Goal: Task Accomplishment & Management: Manage account settings

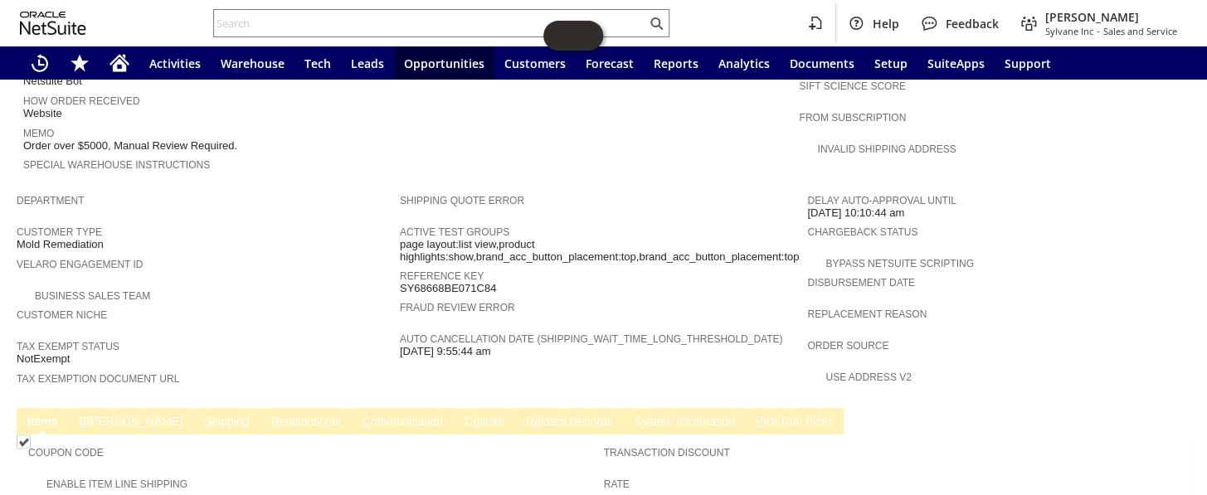
scroll to position [607, 0]
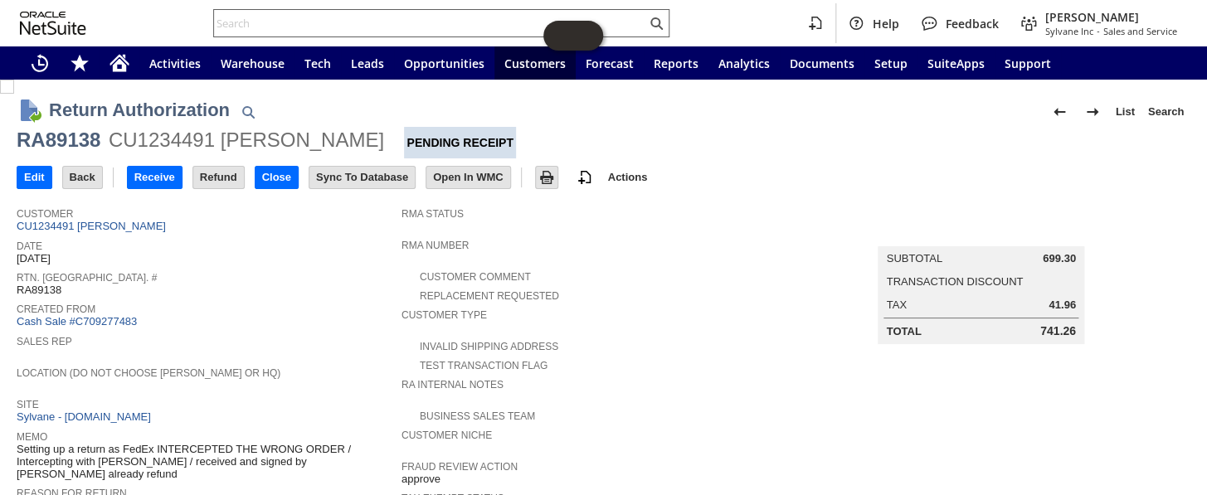
click at [231, 20] on input "text" at bounding box center [430, 23] width 432 height 20
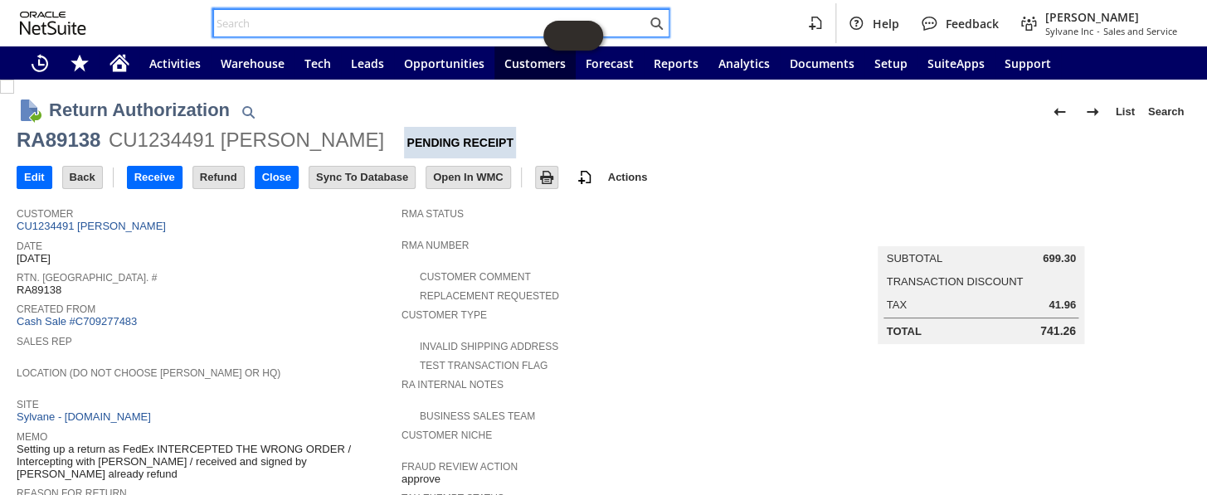
paste input "CU1232700"
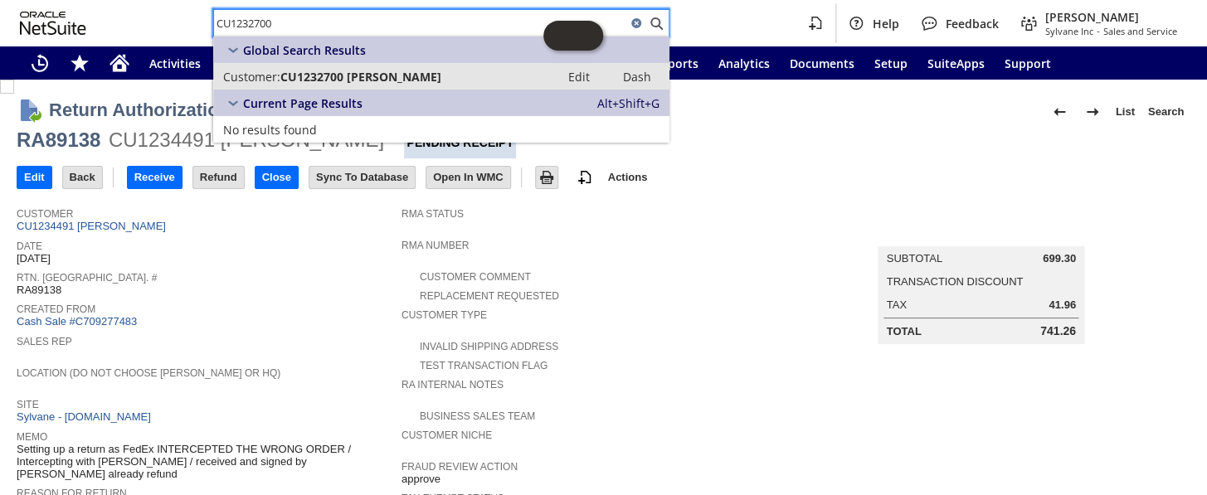
type input "CU1232700"
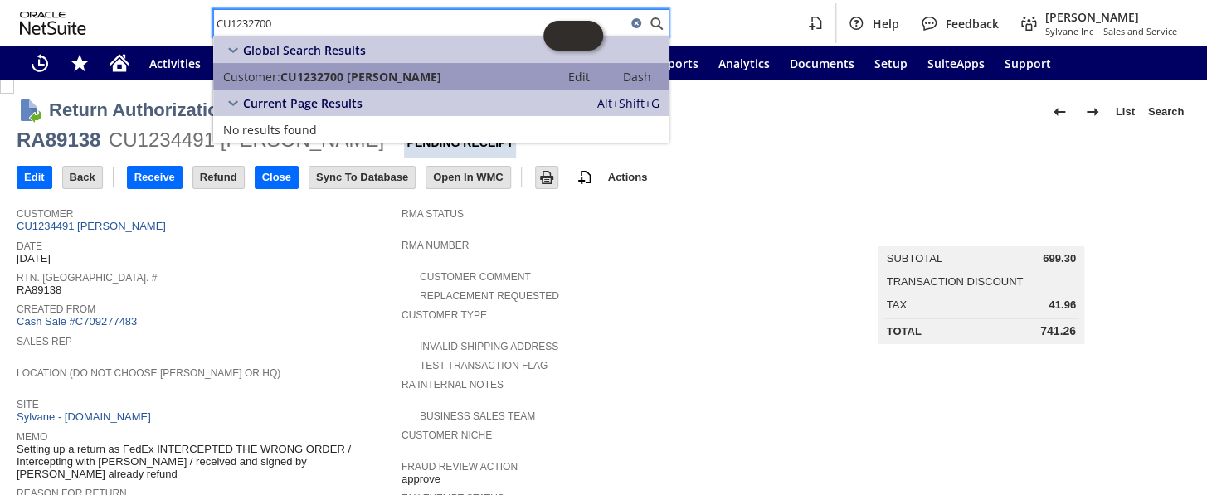
click at [324, 71] on span "CU1232700 Jack Altura" at bounding box center [360, 77] width 161 height 16
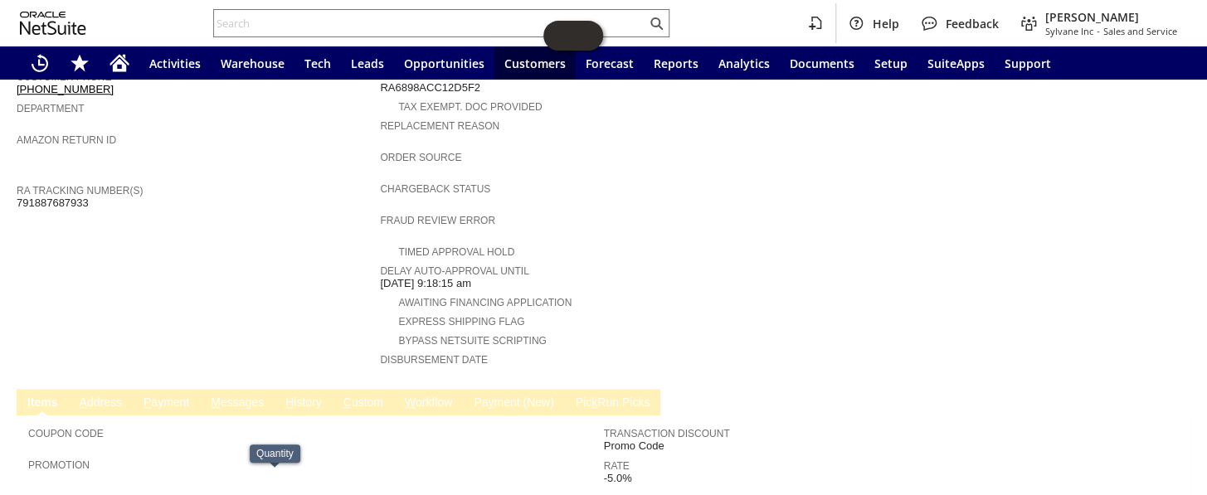
scroll to position [514, 0]
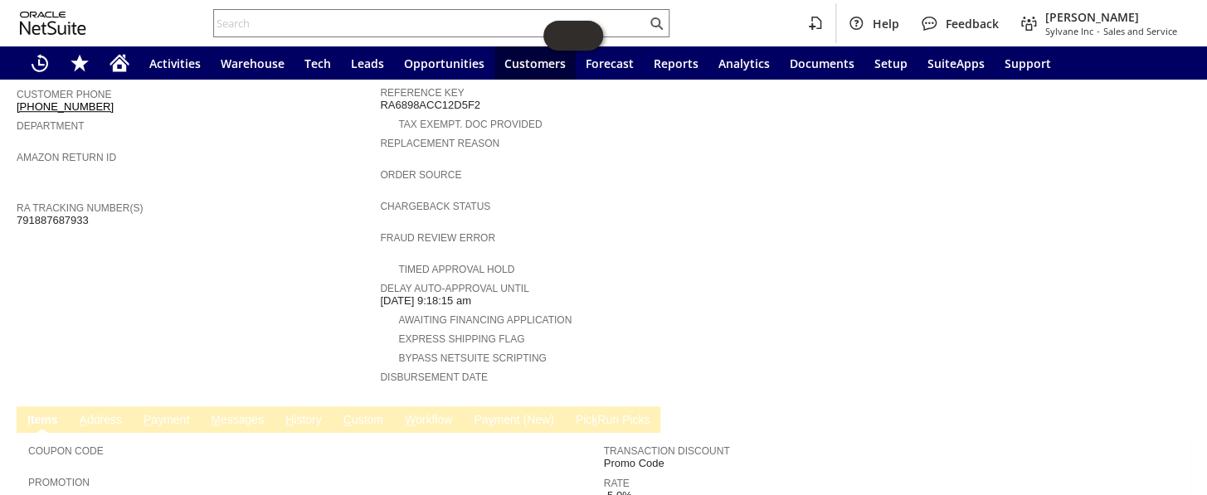
click at [59, 214] on span "791887687933" at bounding box center [53, 220] width 72 height 13
copy span "791887687933"
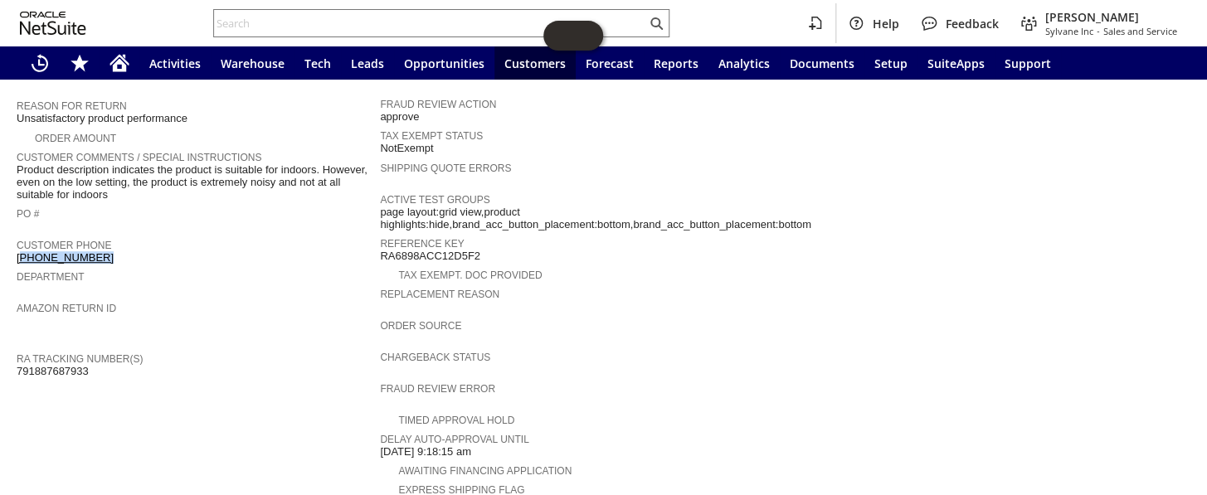
drag, startPoint x: 105, startPoint y: 231, endPoint x: 22, endPoint y: 232, distance: 83.0
click at [22, 235] on div "Customer Phone (310) 402-5225" at bounding box center [194, 250] width 355 height 30
copy link "310) 402-5225"
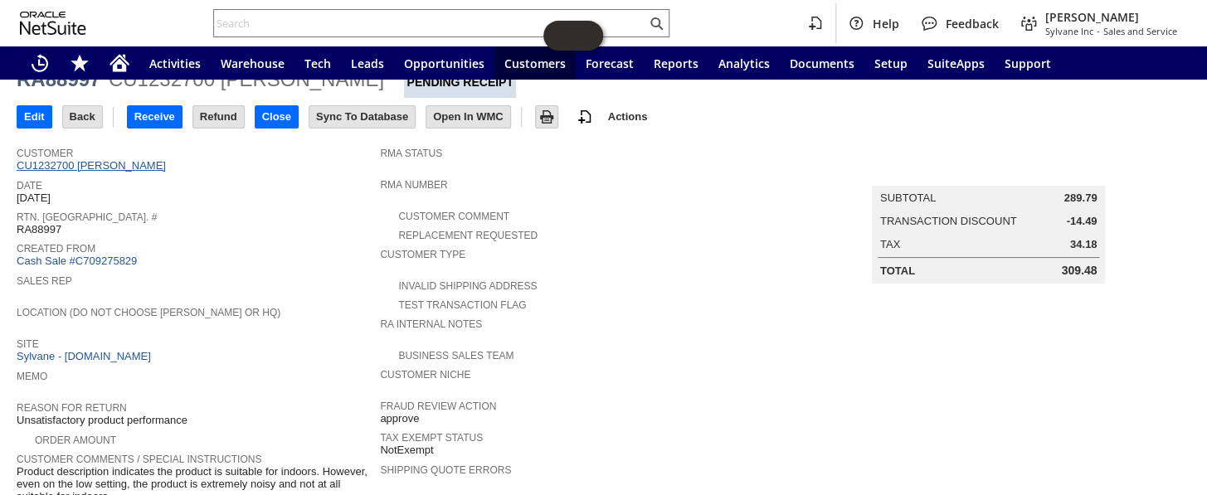
click at [100, 166] on link "CU1232700 [PERSON_NAME]" at bounding box center [93, 165] width 153 height 12
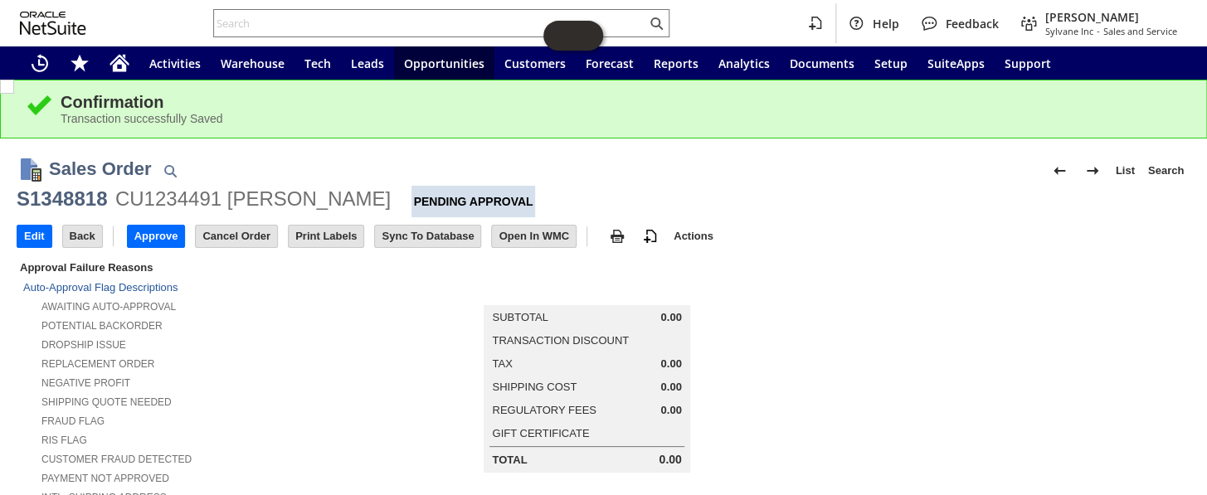
scroll to position [614, 0]
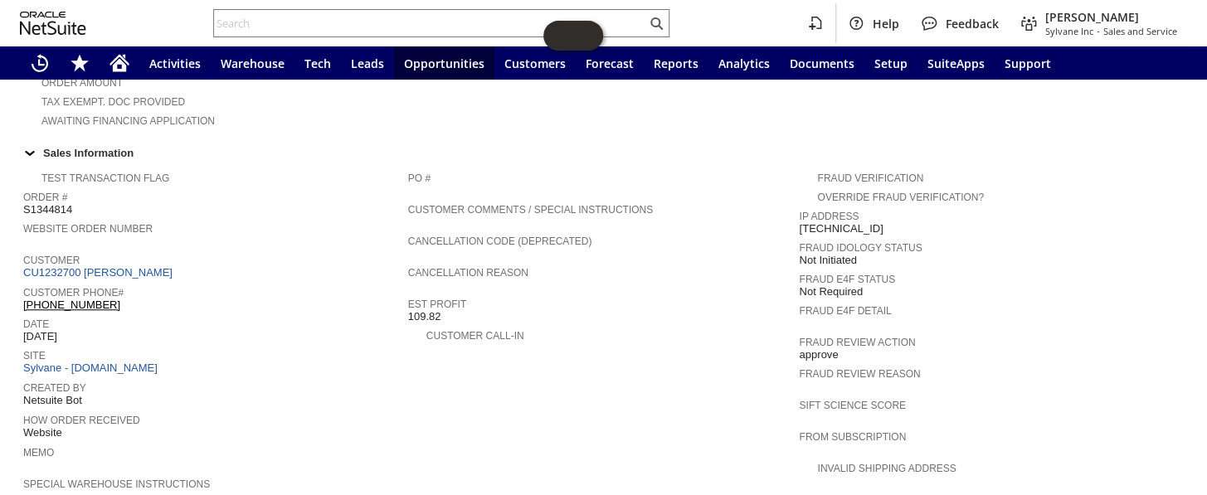
scroll to position [654, 0]
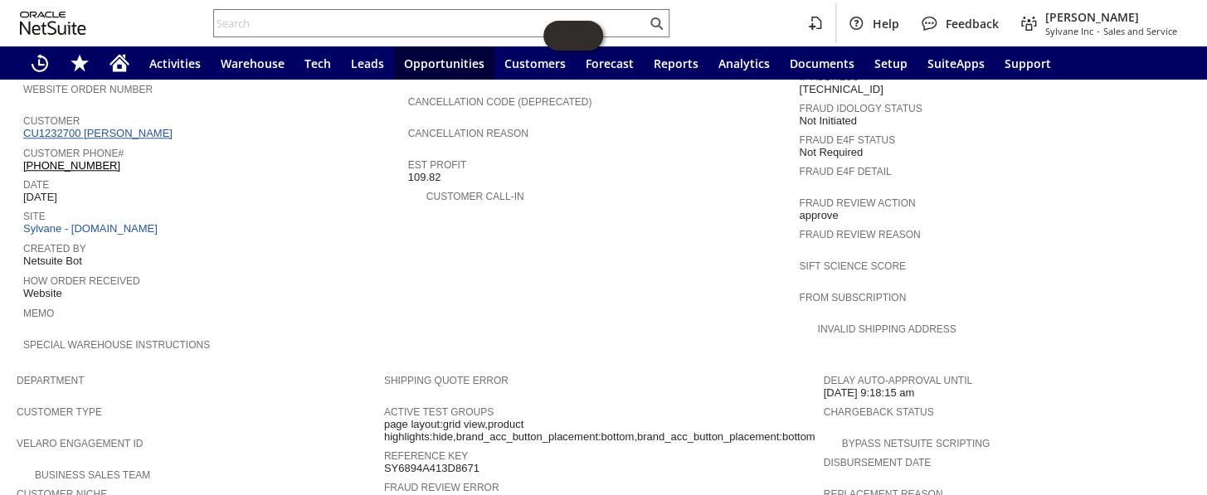
click at [119, 127] on link "CU1232700 Jack Altura" at bounding box center [99, 133] width 153 height 12
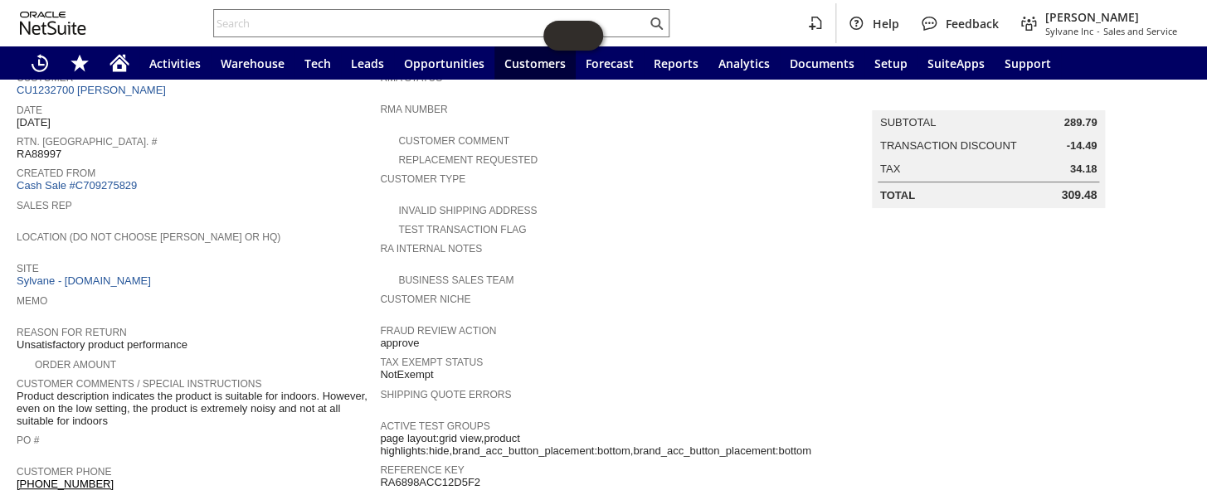
scroll to position [61, 0]
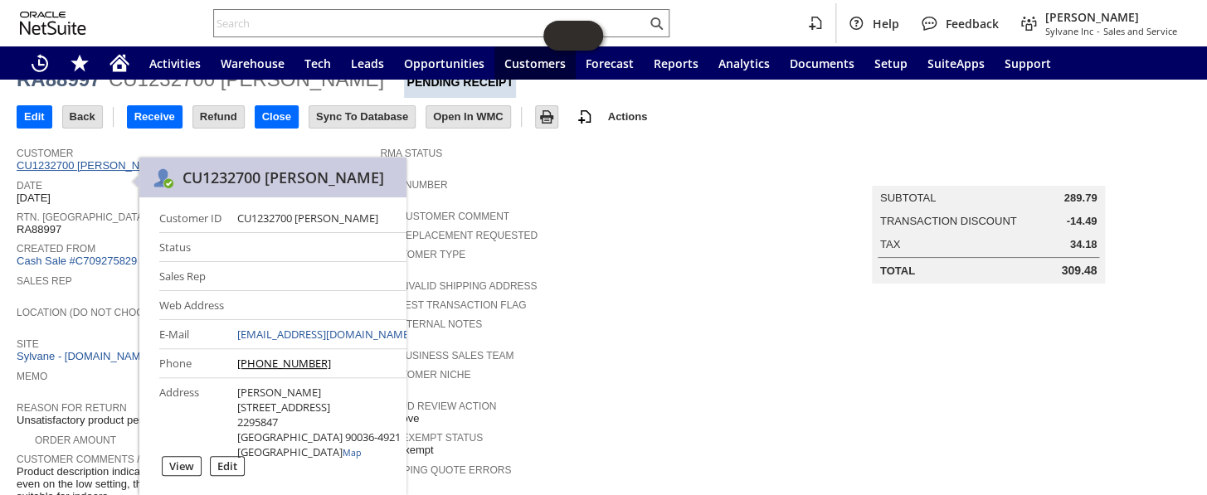
click at [109, 166] on link "CU1232700 [PERSON_NAME]" at bounding box center [93, 165] width 153 height 12
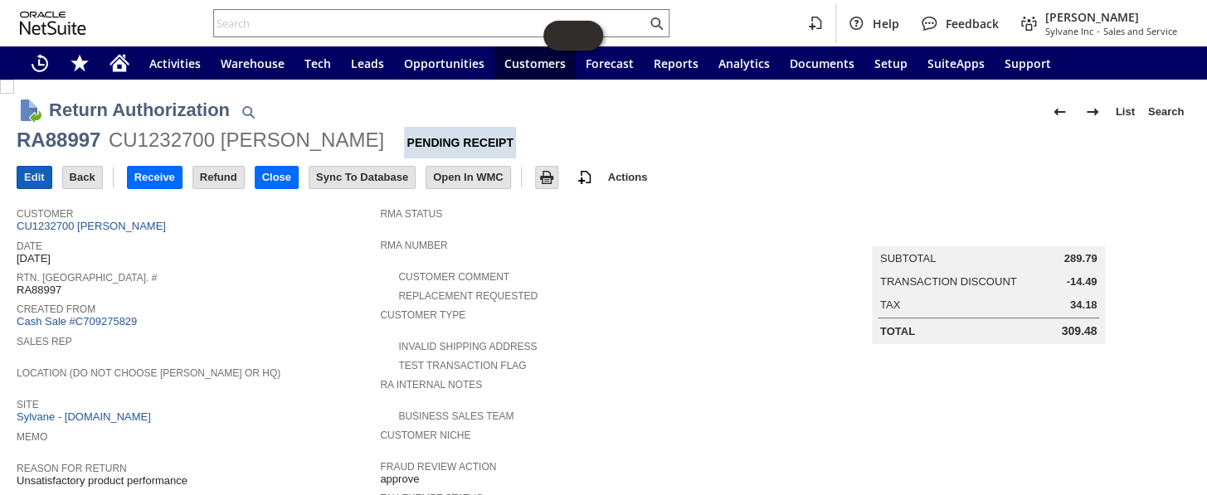
click at [37, 181] on input "Edit" at bounding box center [34, 178] width 34 height 22
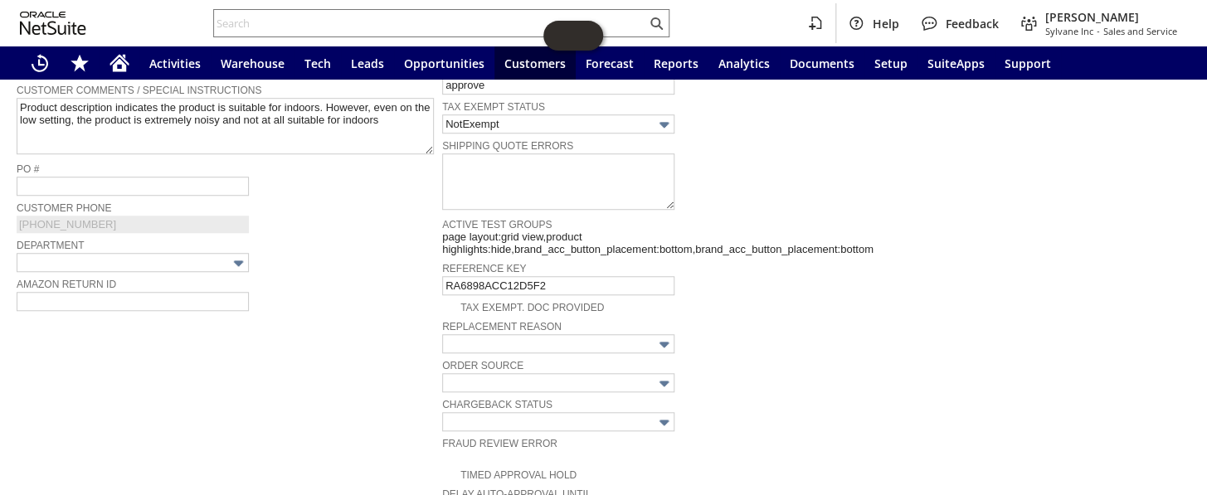
scroll to position [301, 0]
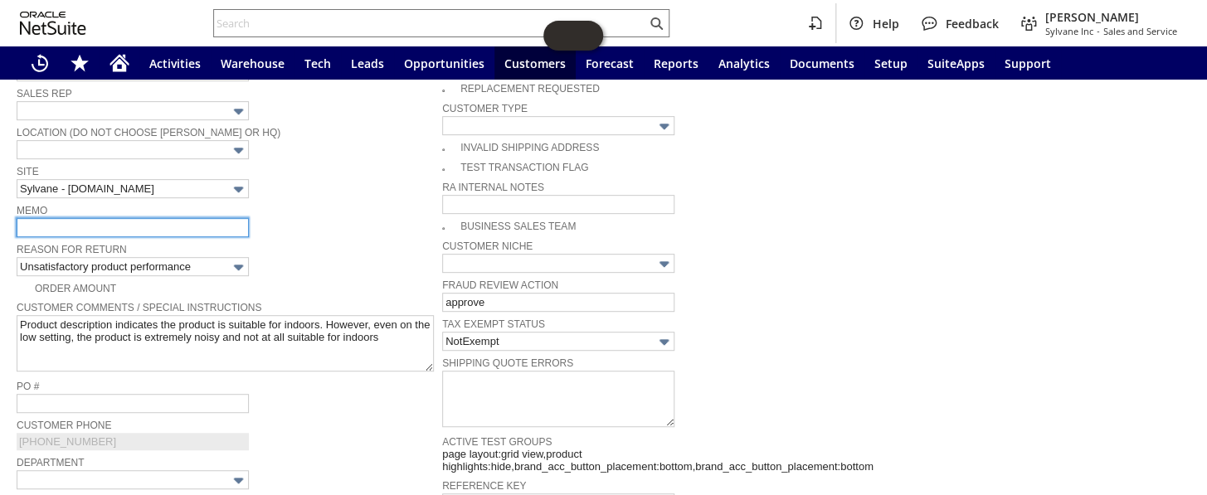
click at [125, 222] on input "text" at bounding box center [133, 227] width 232 height 19
drag, startPoint x: 212, startPoint y: 232, endPoint x: 212, endPoint y: 221, distance: 11.6
click at [212, 222] on tbody "Customer * CU1232700 Jack Altura List Search Date * 8/10/2025 Rtn. Auth. # RA88…" at bounding box center [230, 230] width 426 height 664
click at [212, 221] on input "says filter has a smell - see Coby" at bounding box center [133, 227] width 232 height 19
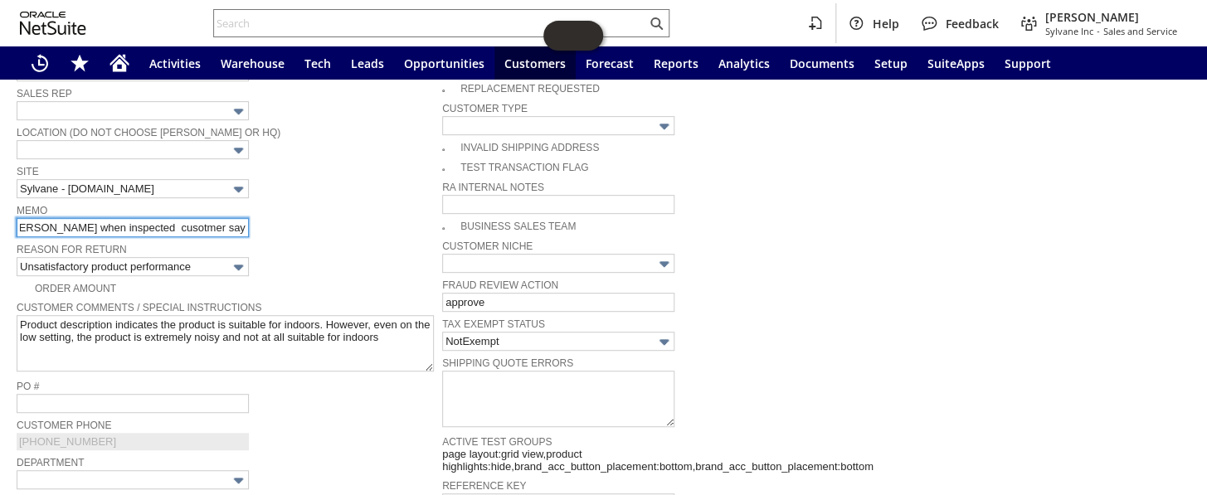
scroll to position [0, 147]
type input "says filter has a smell - see Coby when inspected cusotmer say it had a smell"
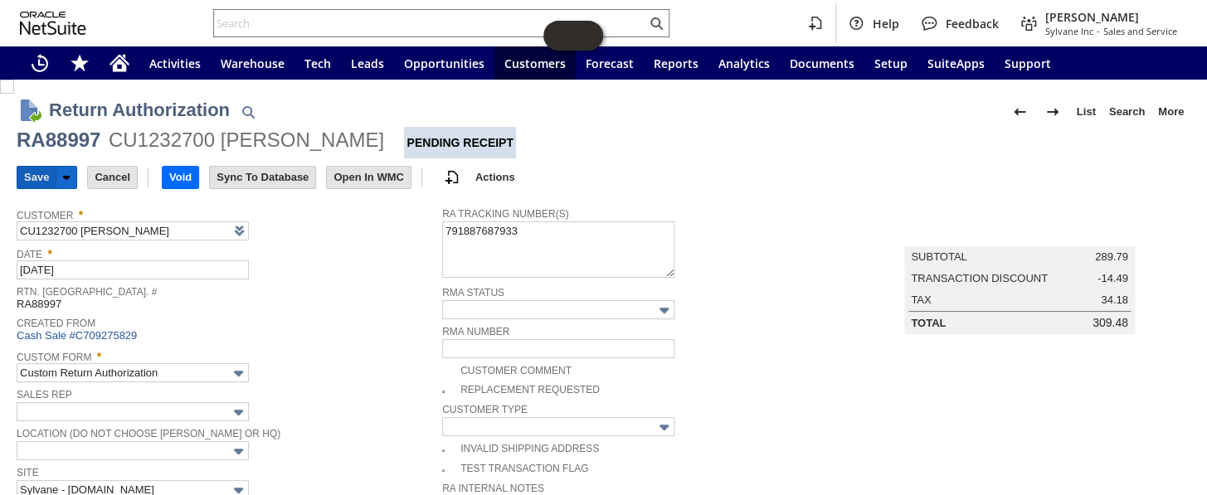
click at [39, 182] on input "Save" at bounding box center [36, 178] width 38 height 22
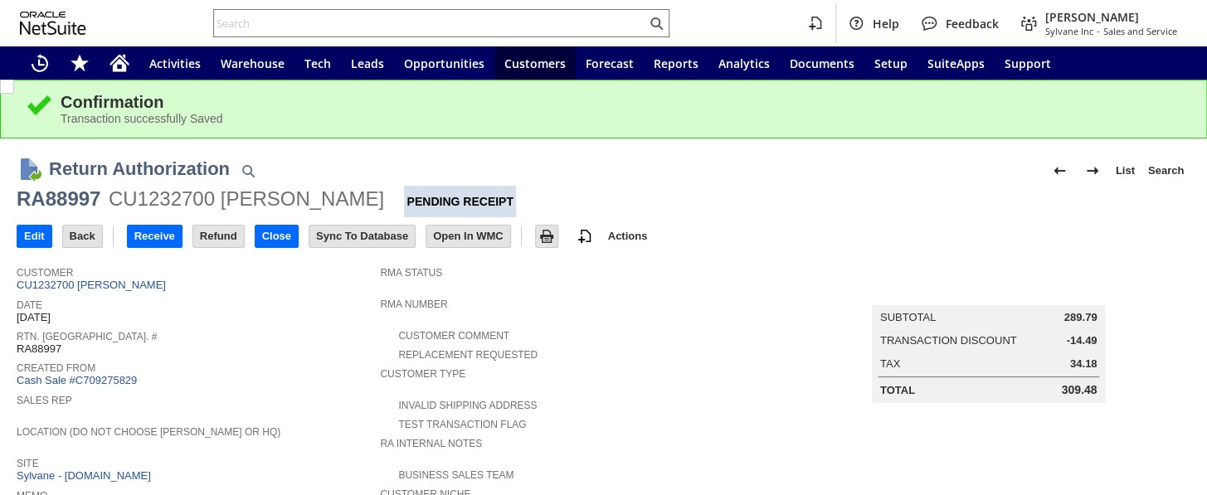
scroll to position [301, 0]
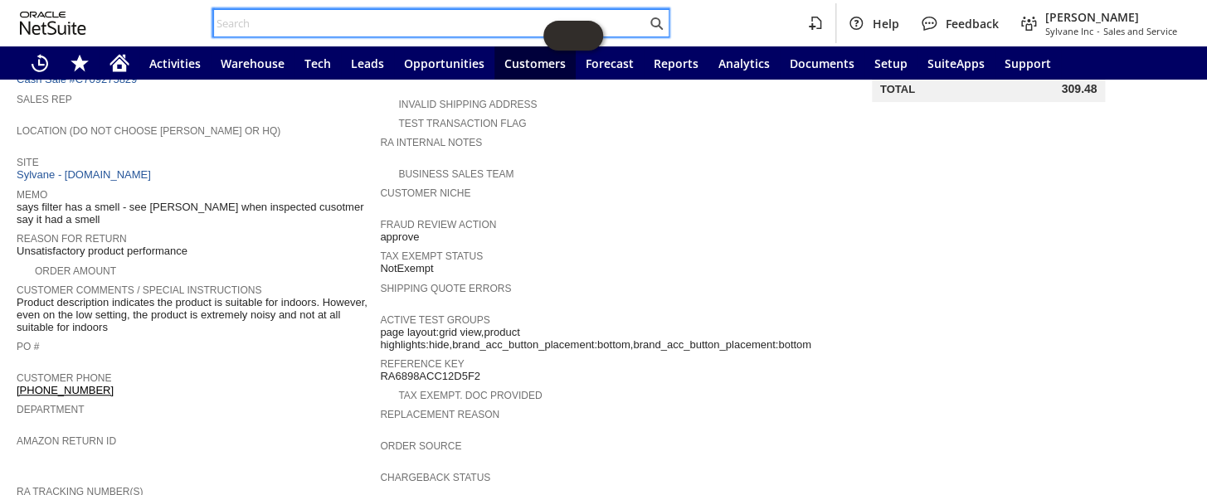
click at [284, 29] on input "text" at bounding box center [430, 23] width 432 height 20
paste input "CU1231937"
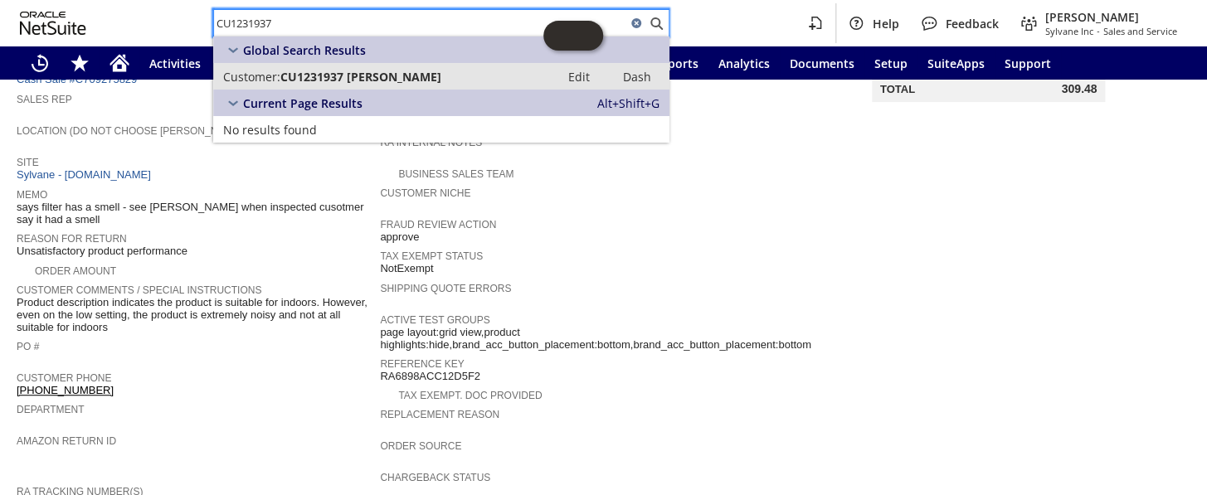
type input "CU1231937"
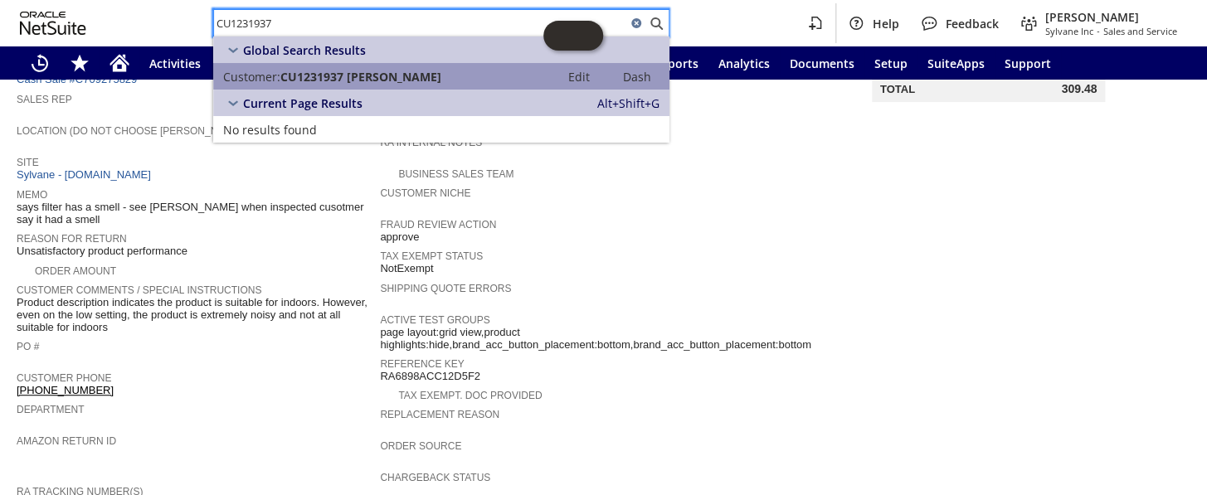
click at [299, 82] on span "CU1231937 William Kraus" at bounding box center [360, 77] width 161 height 16
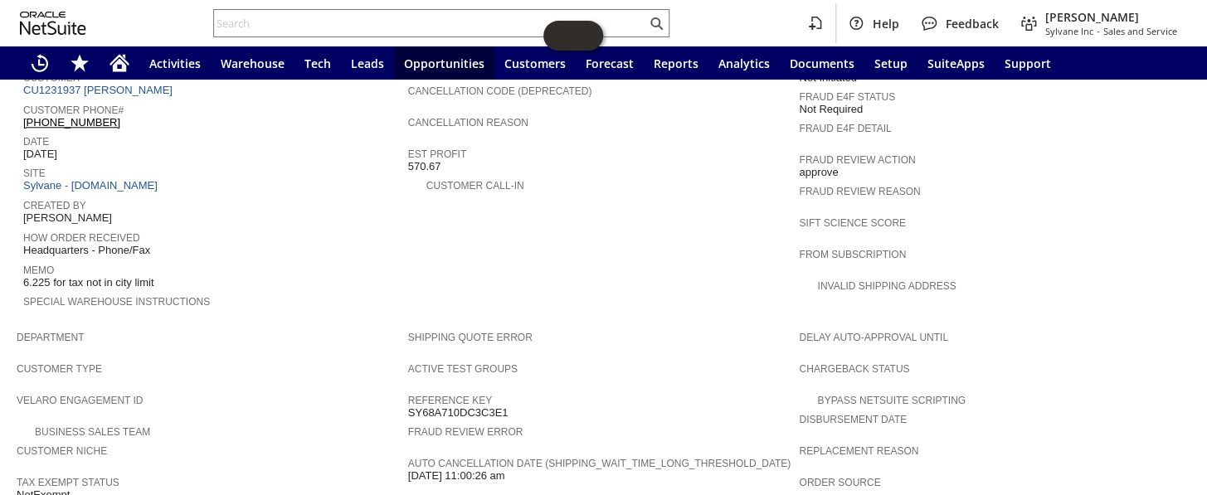
scroll to position [621, 0]
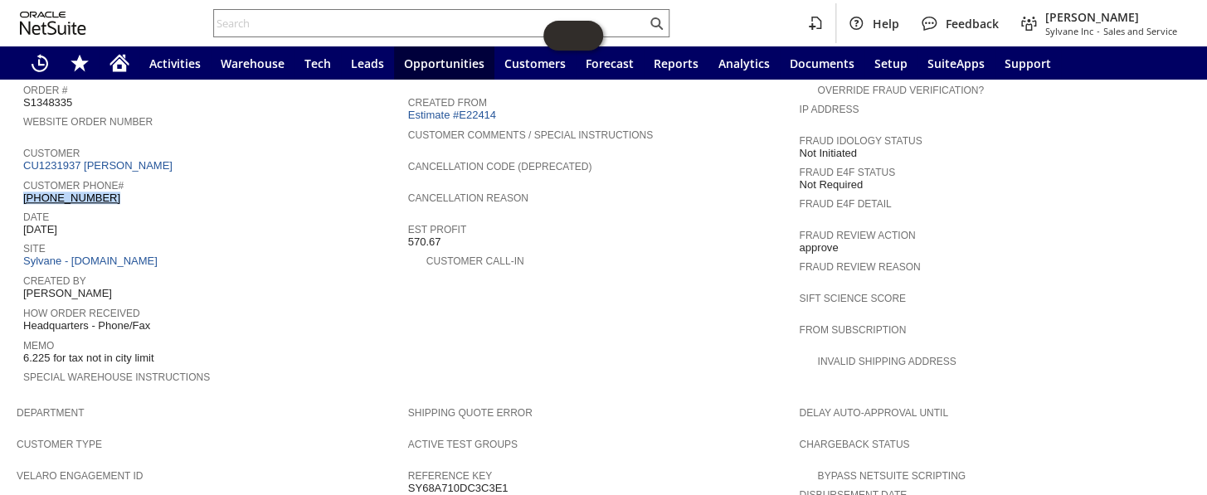
drag, startPoint x: 107, startPoint y: 168, endPoint x: 23, endPoint y: 167, distance: 83.8
click at [23, 175] on div "Customer Phone# [PHONE_NUMBER]" at bounding box center [211, 190] width 377 height 30
copy link "[PHONE_NUMBER]"
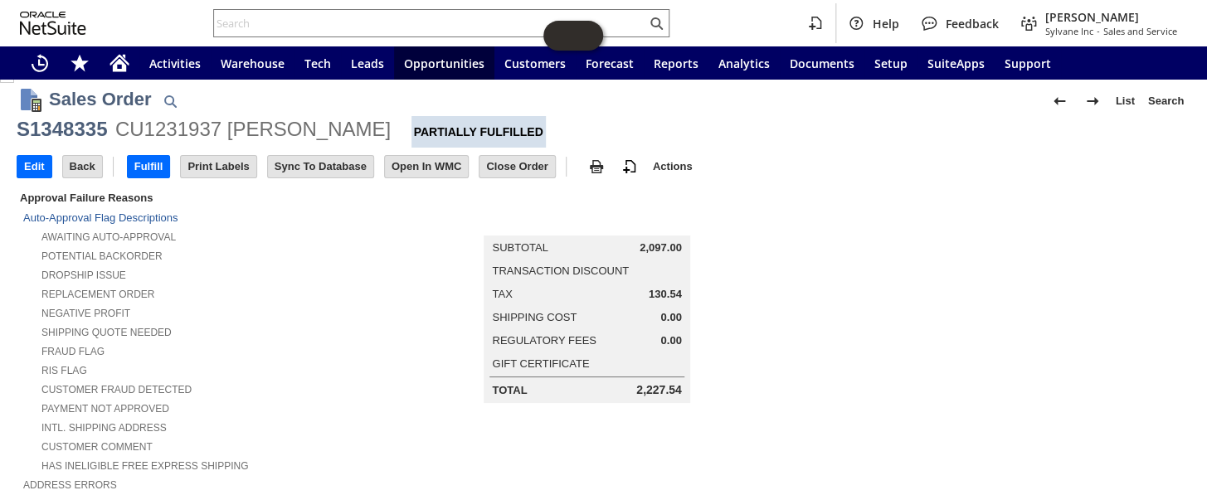
scroll to position [0, 0]
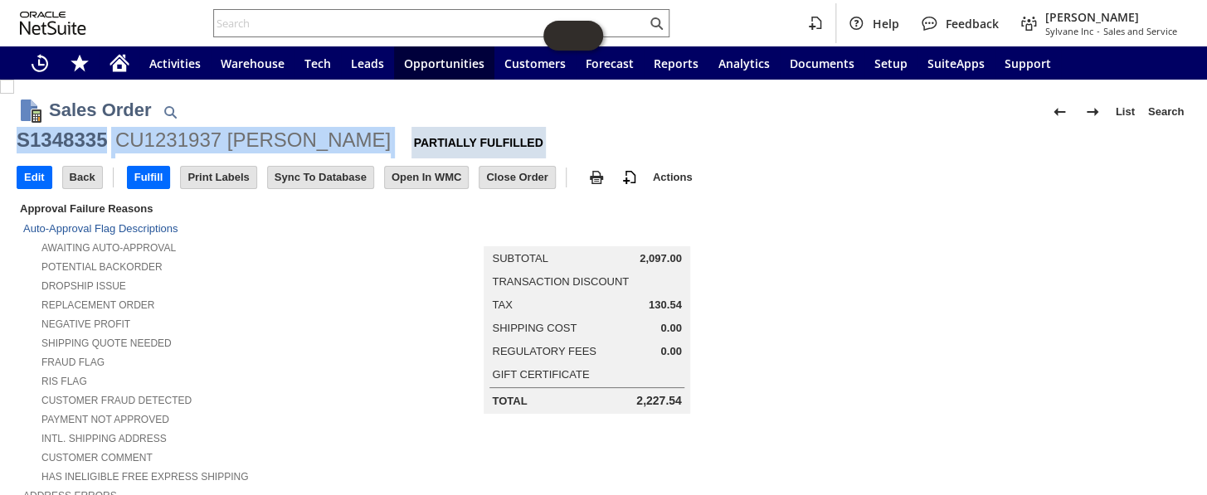
drag, startPoint x: 360, startPoint y: 139, endPoint x: 15, endPoint y: 143, distance: 345.1
copy div "S1348335 CU1231937 [PERSON_NAME]"
